Goal: Check status: Check status

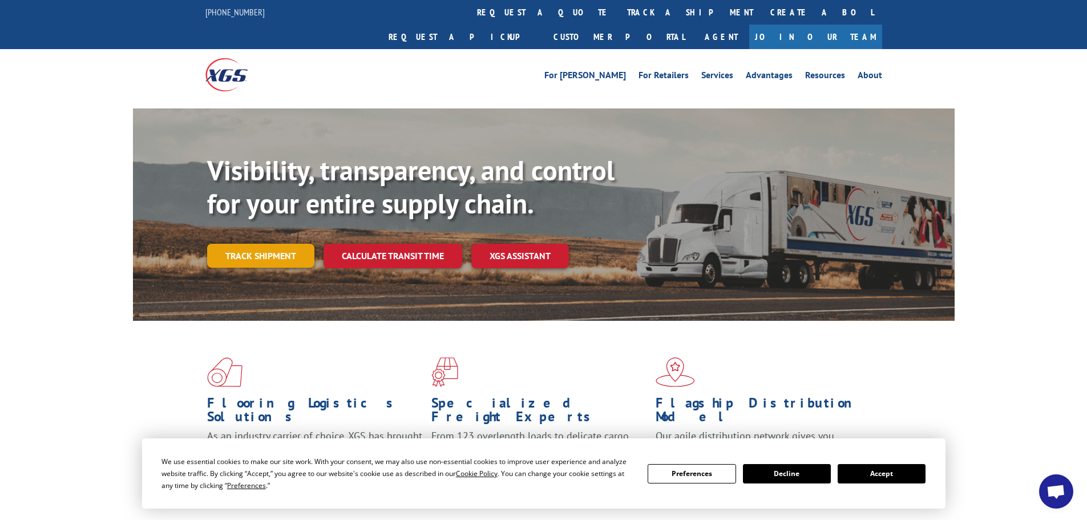
click at [284, 244] on link "Track shipment" at bounding box center [260, 256] width 107 height 24
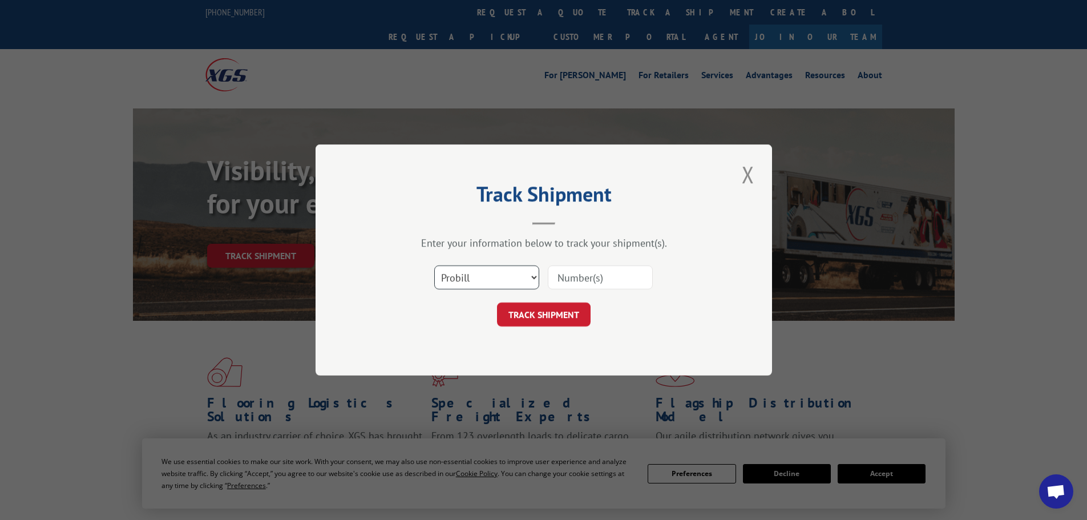
click at [503, 276] on select "Select category... Probill BOL PO" at bounding box center [486, 277] width 105 height 24
select select "po"
click at [434, 265] on select "Select category... Probill BOL PO" at bounding box center [486, 277] width 105 height 24
click at [574, 276] on input at bounding box center [600, 277] width 105 height 24
paste input "17059408"
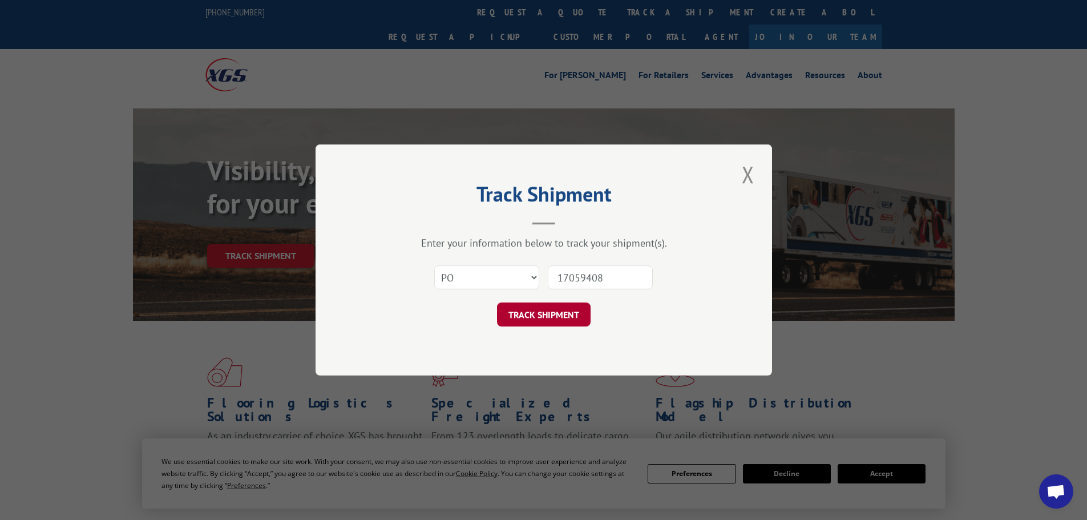
type input "17059408"
click at [554, 312] on button "TRACK SHIPMENT" at bounding box center [544, 314] width 94 height 24
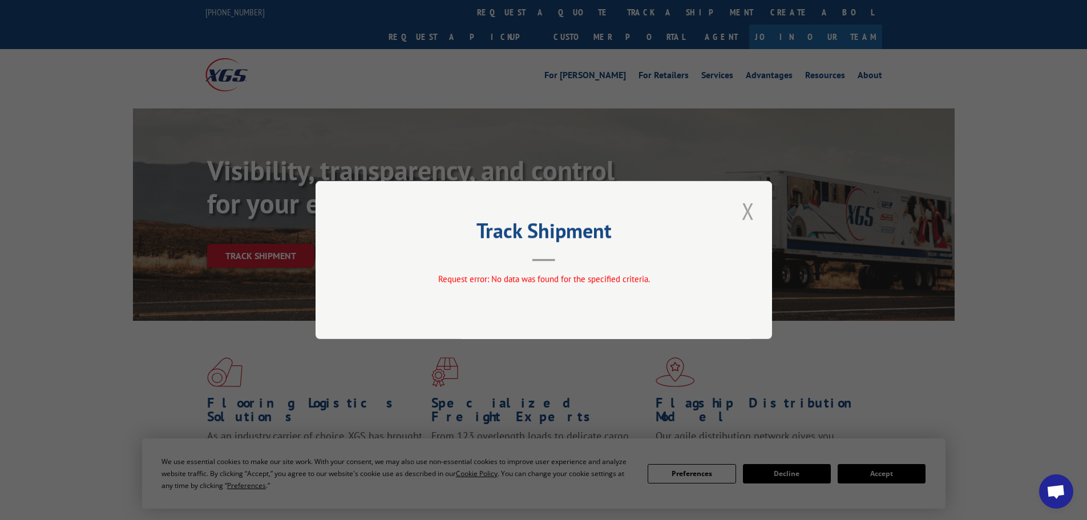
click at [753, 211] on button "Close modal" at bounding box center [747, 210] width 19 height 31
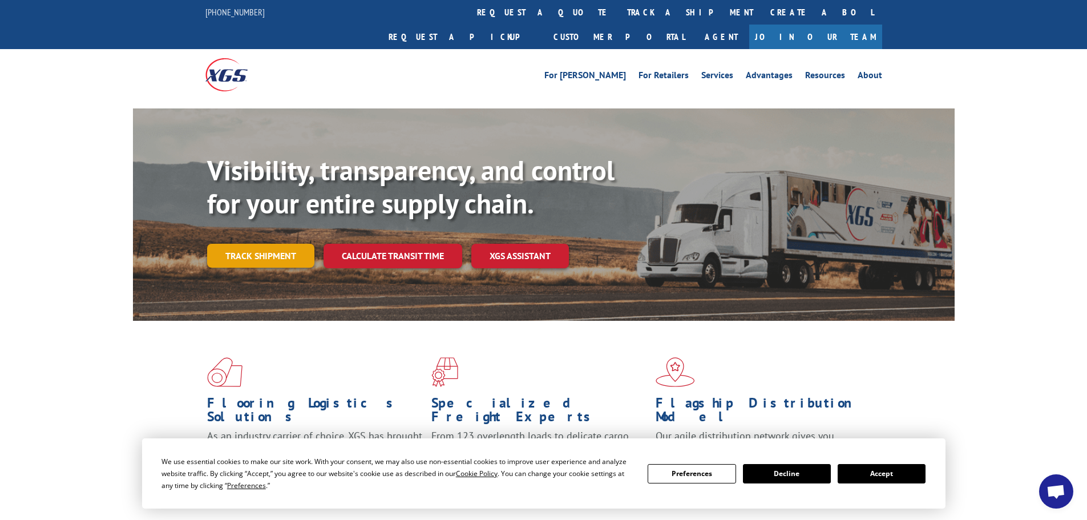
click at [284, 244] on link "Track shipment" at bounding box center [260, 256] width 107 height 24
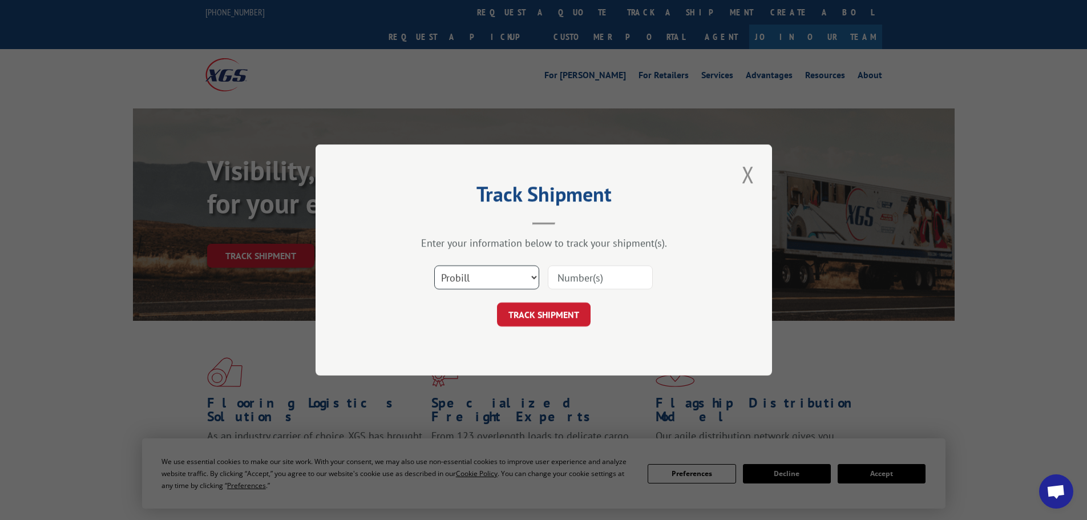
click at [498, 278] on select "Select category... Probill BOL PO" at bounding box center [486, 277] width 105 height 24
click at [434, 265] on select "Select category... Probill BOL PO" at bounding box center [486, 277] width 105 height 24
click at [498, 277] on select "Select category... Probill BOL PO" at bounding box center [486, 277] width 105 height 24
click at [434, 265] on select "Select category... Probill BOL PO" at bounding box center [486, 277] width 105 height 24
click at [479, 281] on select "Select category... Probill BOL PO" at bounding box center [486, 277] width 105 height 24
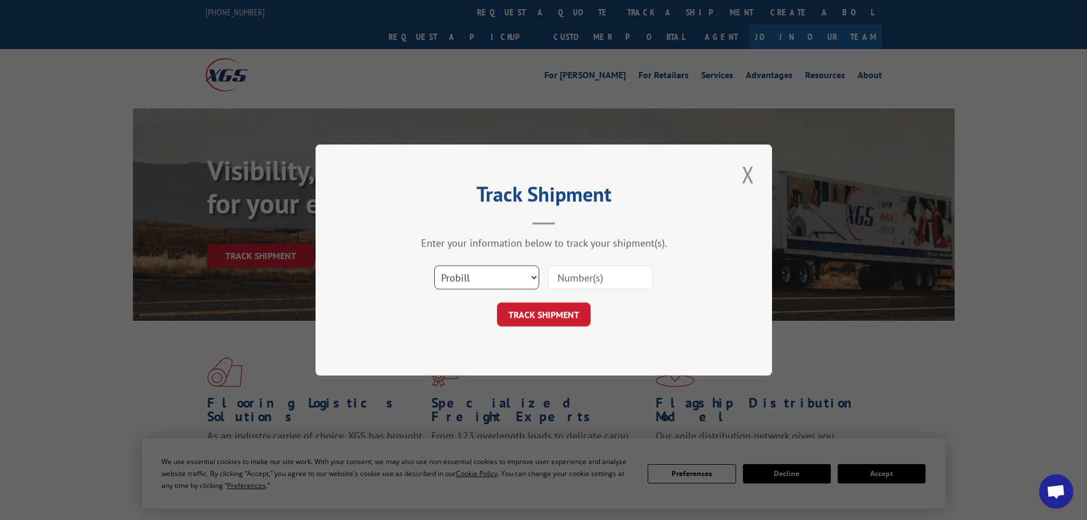
click at [434, 265] on select "Select category... Probill BOL PO" at bounding box center [486, 277] width 105 height 24
click at [491, 277] on select "Select category... Probill BOL PO" at bounding box center [486, 277] width 105 height 24
click at [750, 176] on button "Close modal" at bounding box center [747, 174] width 19 height 31
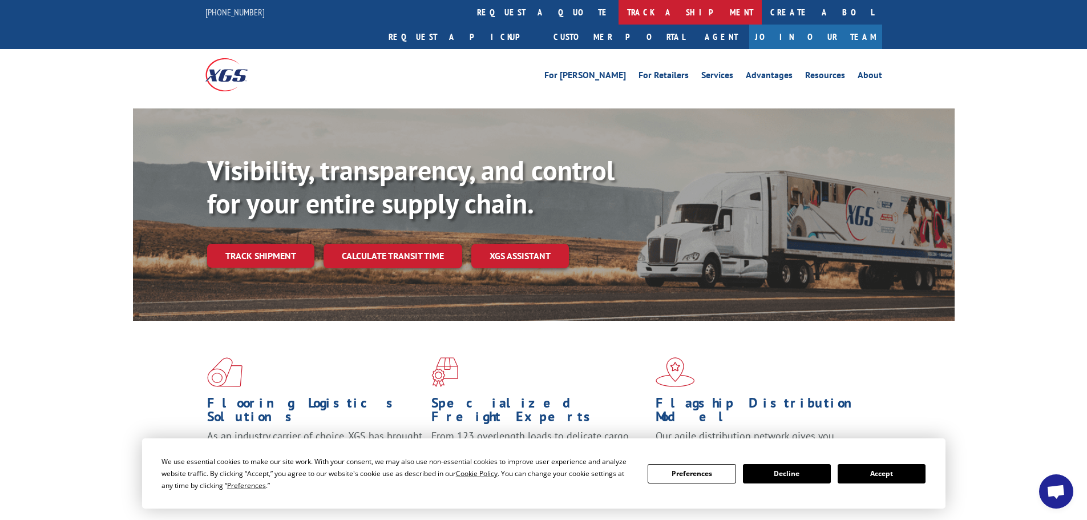
click at [619, 3] on link "track a shipment" at bounding box center [690, 12] width 143 height 25
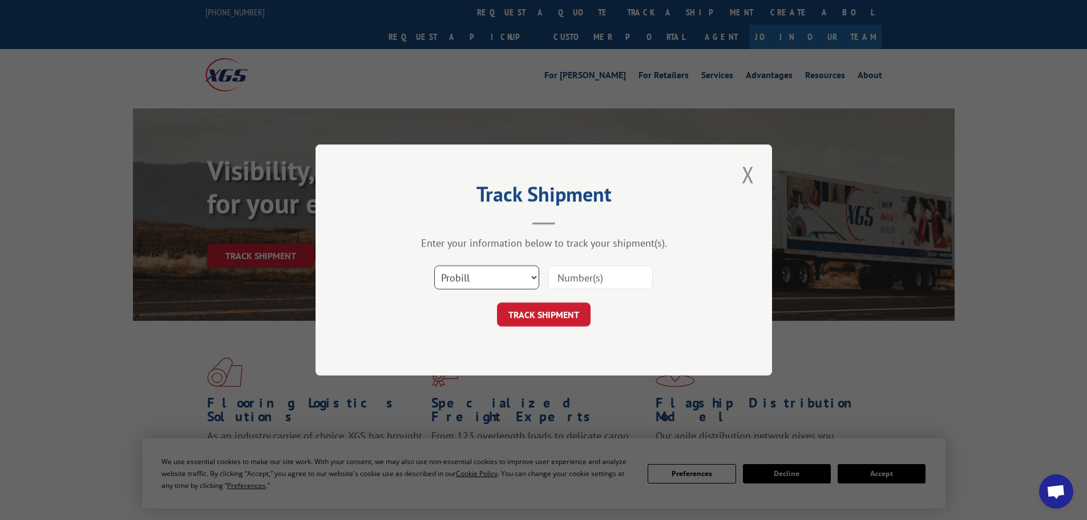
click at [488, 284] on select "Select category... Probill BOL PO" at bounding box center [486, 277] width 105 height 24
select select "po"
click at [434, 265] on select "Select category... Probill BOL PO" at bounding box center [486, 277] width 105 height 24
click at [593, 276] on input at bounding box center [600, 277] width 105 height 24
paste input "wg94411531"
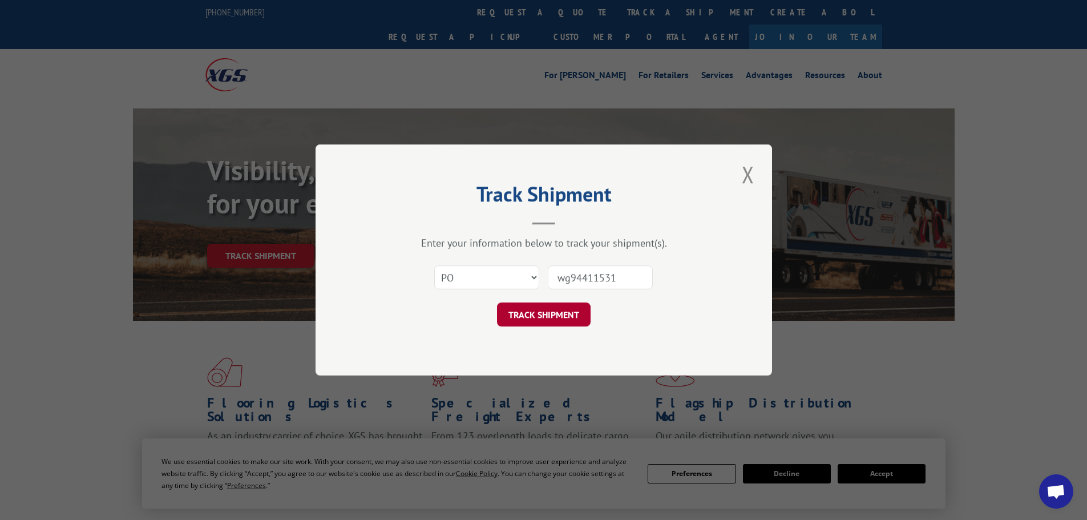
type input "wg94411531"
click at [564, 310] on button "TRACK SHIPMENT" at bounding box center [544, 314] width 94 height 24
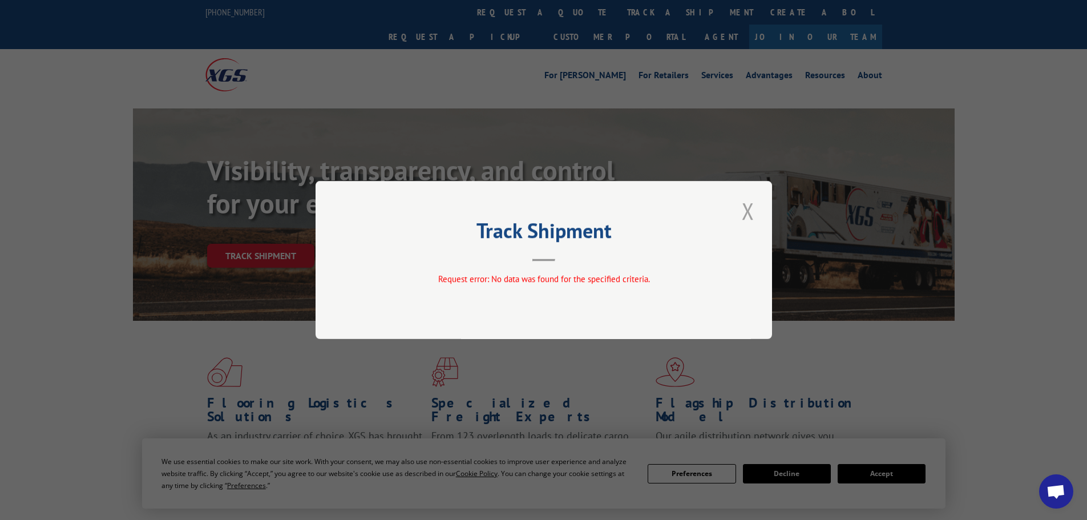
click at [744, 208] on button "Close modal" at bounding box center [747, 210] width 19 height 31
